Goal: Complete application form

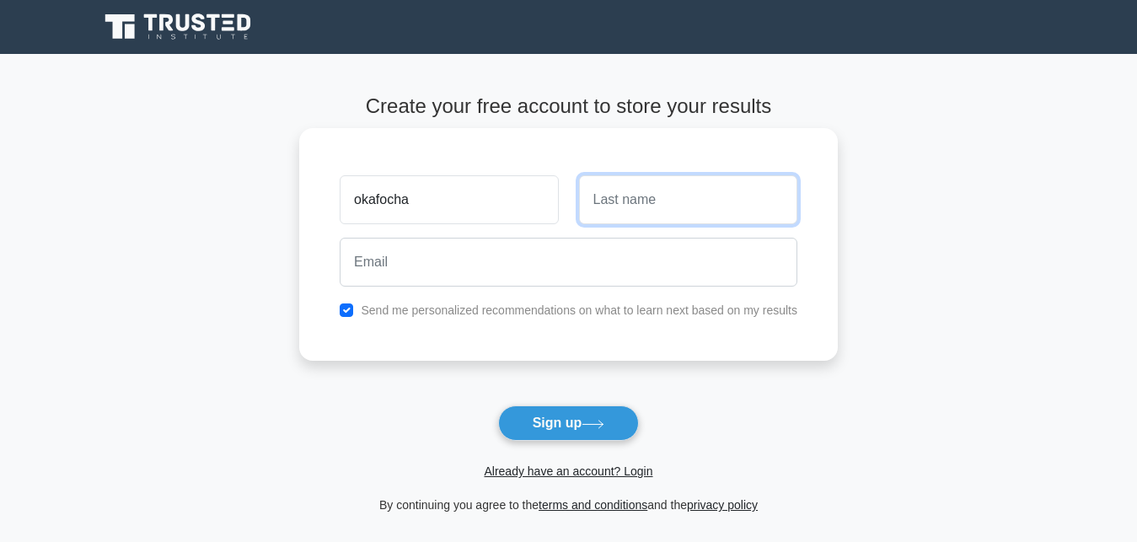
click at [644, 201] on input "text" at bounding box center [688, 199] width 218 height 49
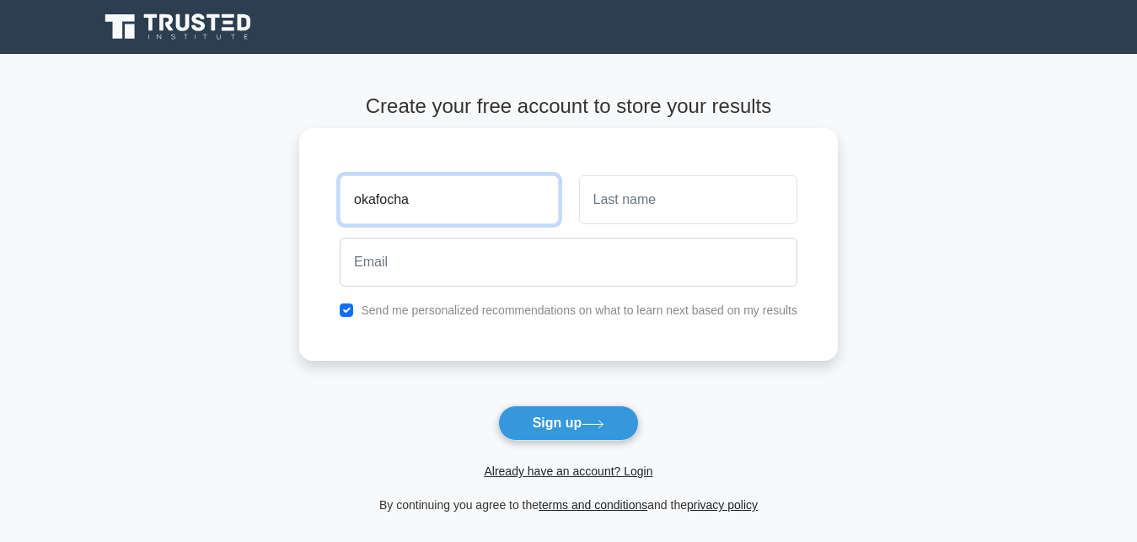
click at [413, 202] on input "okafocha" at bounding box center [449, 199] width 218 height 49
type input "o"
type input "a"
type input "Arinze"
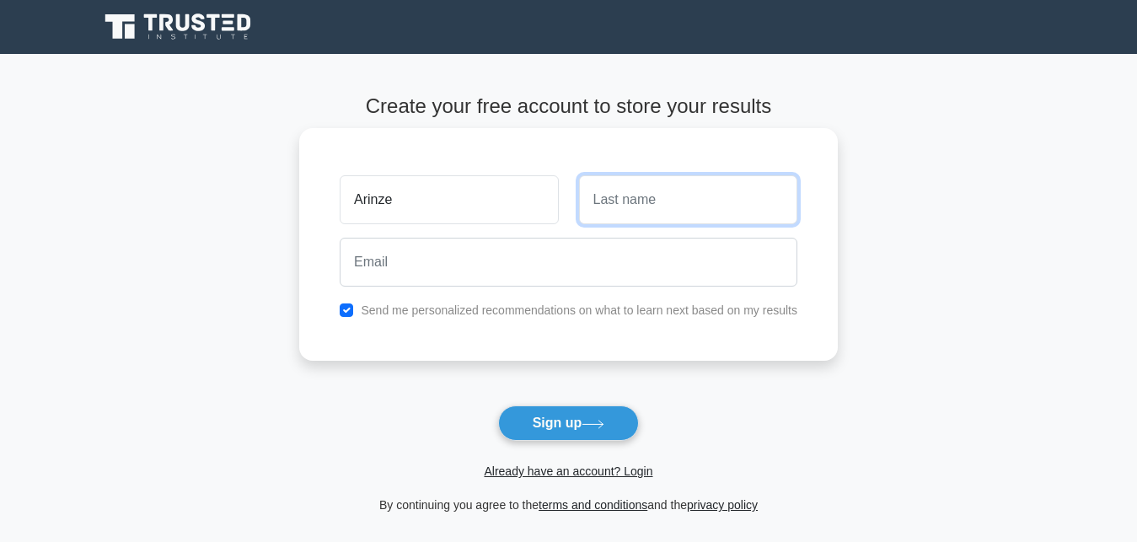
click at [590, 196] on input "text" at bounding box center [688, 199] width 218 height 49
type input "Okafocha"
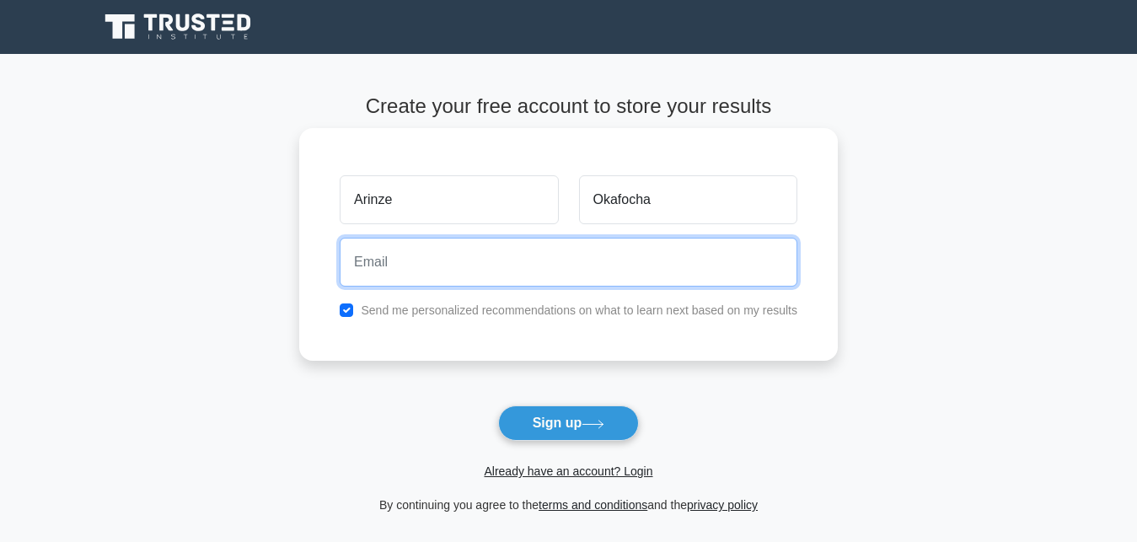
click at [392, 271] on input "email" at bounding box center [569, 262] width 458 height 49
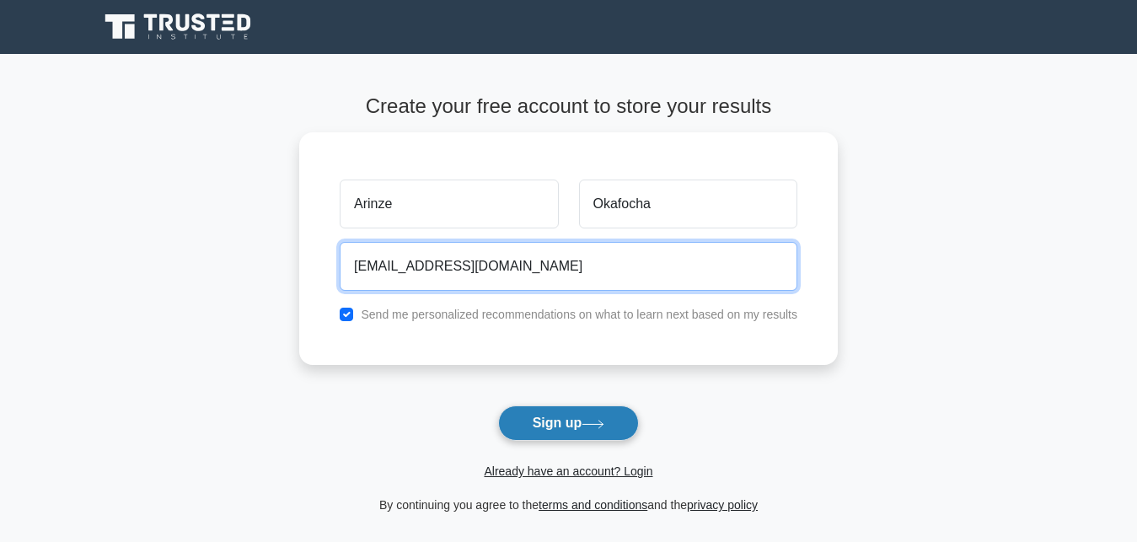
type input "arinzeobim4@gmail.com"
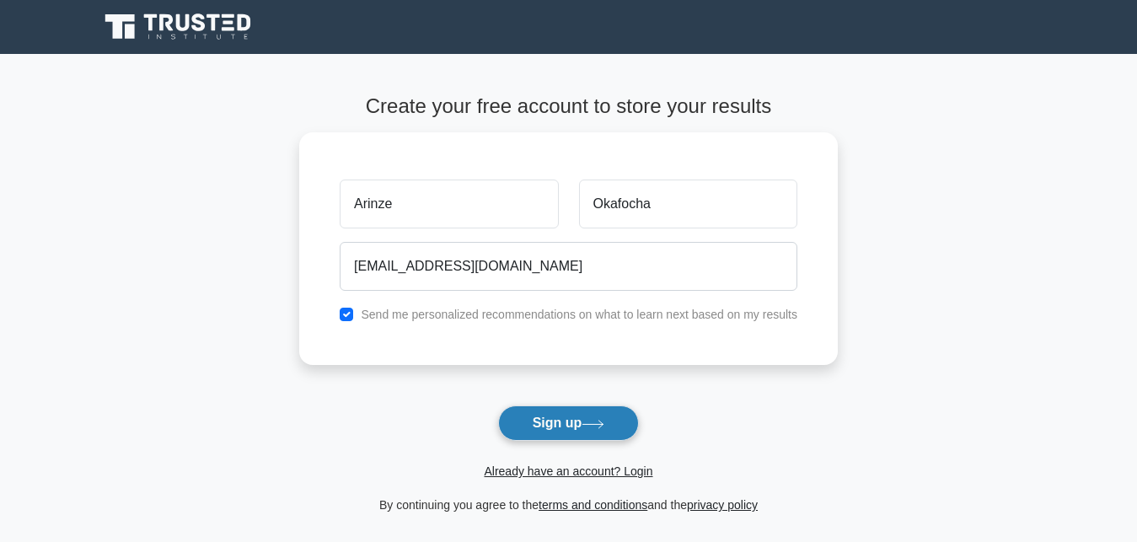
click at [541, 418] on button "Sign up" at bounding box center [569, 422] width 142 height 35
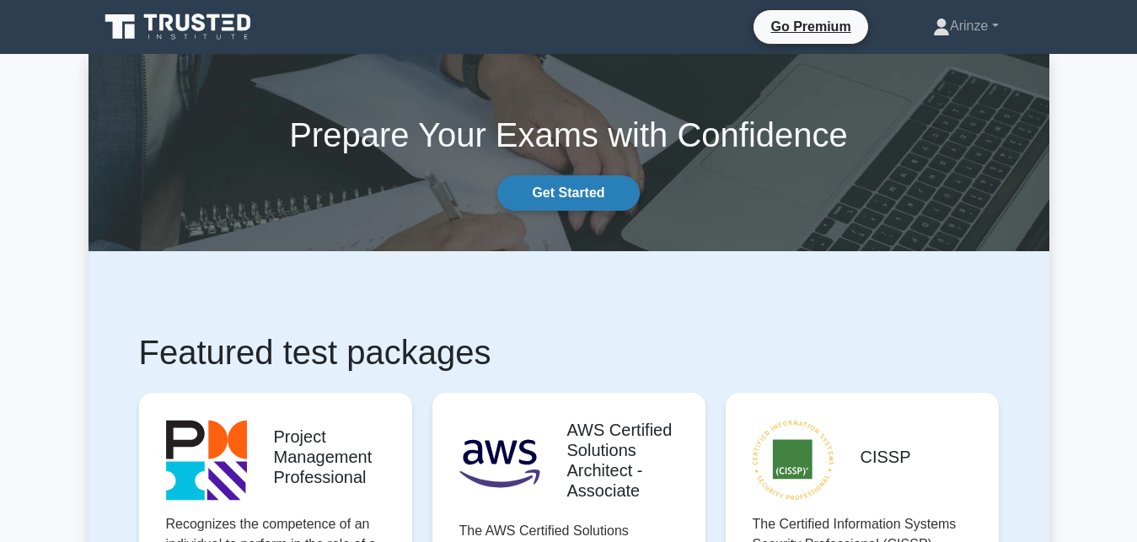
click at [575, 199] on link "Get Started" at bounding box center [568, 192] width 142 height 35
